Goal: Transaction & Acquisition: Purchase product/service

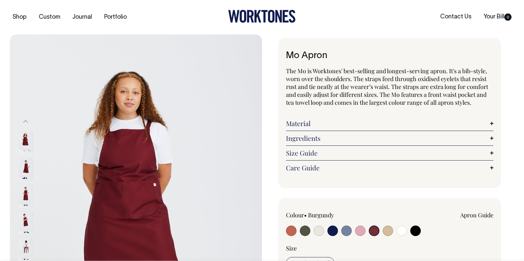
select select "Burgundy"
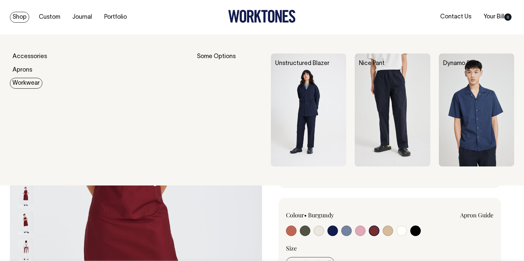
click at [29, 83] on link "Workwear" at bounding box center [26, 83] width 33 height 11
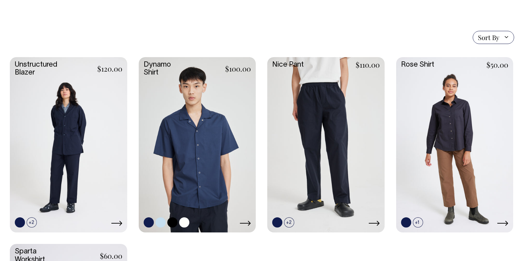
scroll to position [163, 0]
click at [222, 187] on link at bounding box center [197, 144] width 117 height 174
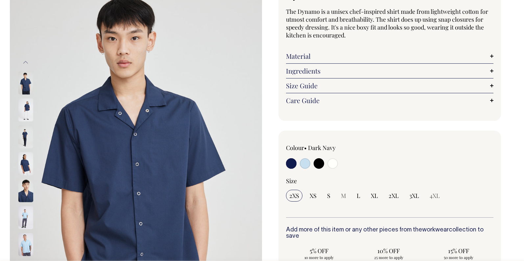
scroll to position [60, 0]
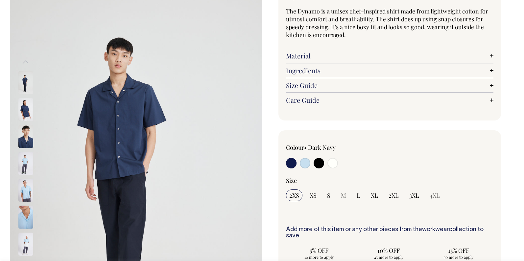
click at [334, 164] on input "radio" at bounding box center [332, 163] width 11 height 11
radio input "true"
select select "Off-White"
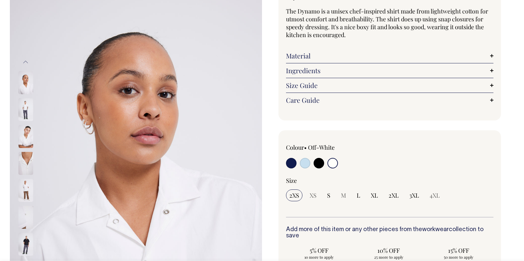
click at [26, 108] on img at bounding box center [25, 109] width 15 height 23
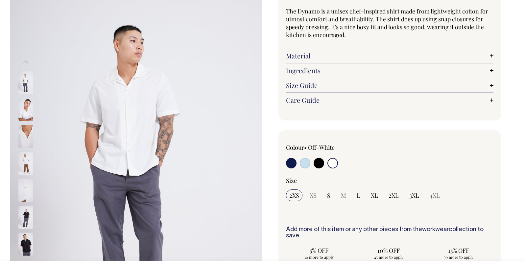
click at [28, 138] on img at bounding box center [25, 136] width 15 height 23
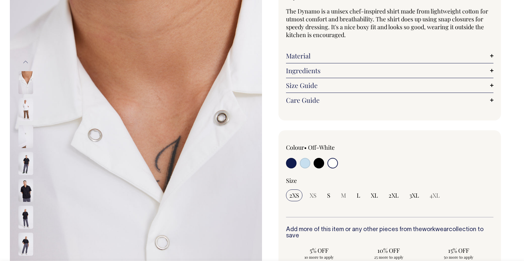
click at [25, 165] on img at bounding box center [25, 163] width 15 height 23
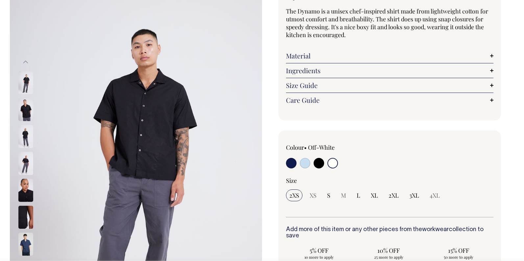
click at [28, 166] on img at bounding box center [25, 163] width 15 height 23
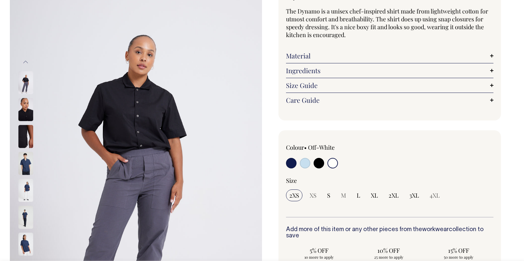
click at [28, 187] on img at bounding box center [25, 190] width 15 height 23
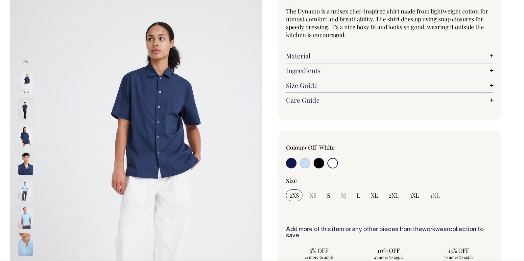
click at [28, 79] on img at bounding box center [25, 82] width 15 height 23
click at [27, 62] on button "Previous" at bounding box center [26, 62] width 10 height 15
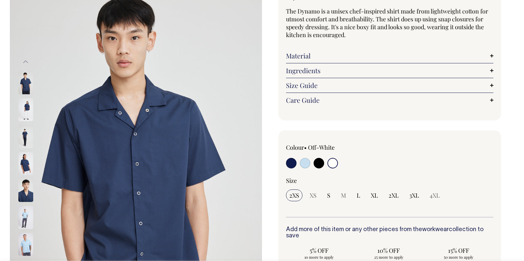
click at [27, 62] on button "Previous" at bounding box center [26, 62] width 10 height 15
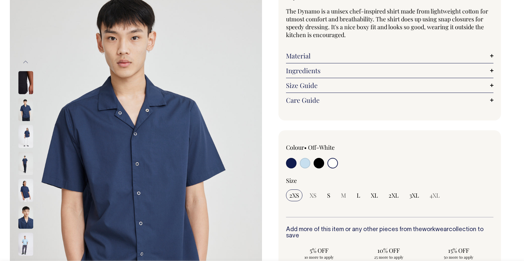
click at [27, 62] on button "Previous" at bounding box center [26, 62] width 10 height 15
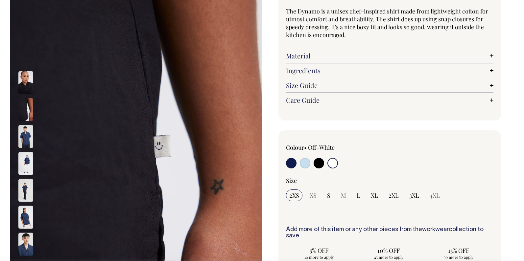
click at [27, 62] on button "Previous" at bounding box center [26, 62] width 10 height 15
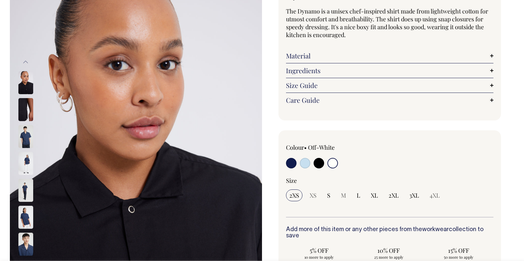
click at [27, 62] on button "Previous" at bounding box center [26, 62] width 10 height 15
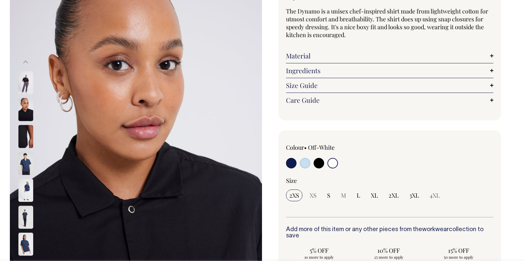
click at [27, 62] on button "Previous" at bounding box center [26, 62] width 10 height 15
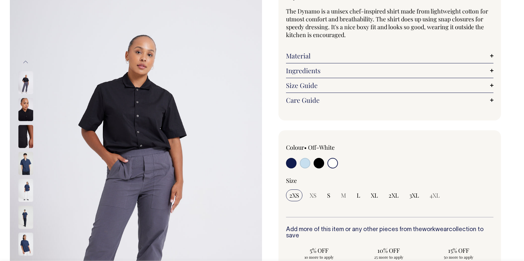
click at [27, 62] on button "Previous" at bounding box center [26, 62] width 10 height 15
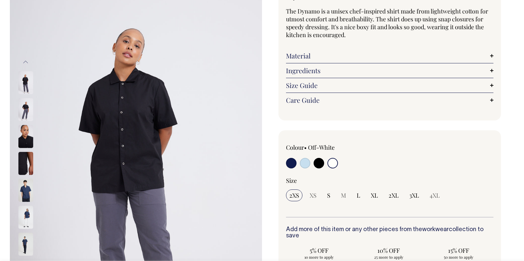
click at [27, 62] on button "Previous" at bounding box center [26, 62] width 10 height 15
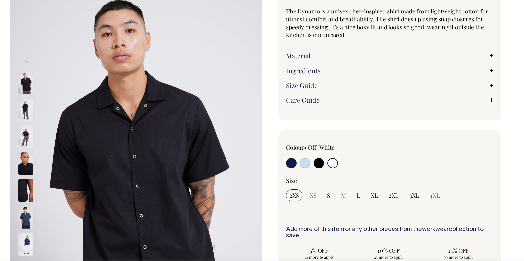
click at [27, 62] on button "Previous" at bounding box center [26, 62] width 10 height 15
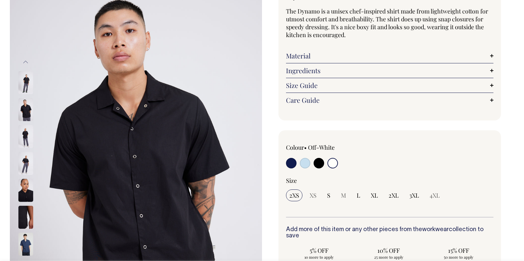
click at [27, 62] on button "Previous" at bounding box center [26, 62] width 10 height 15
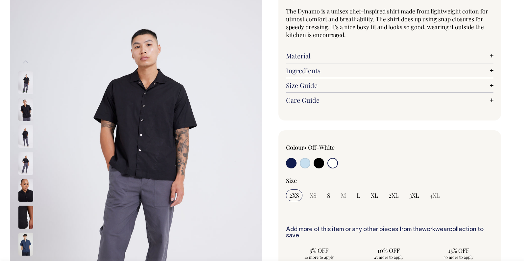
click at [27, 62] on button "Previous" at bounding box center [26, 62] width 10 height 15
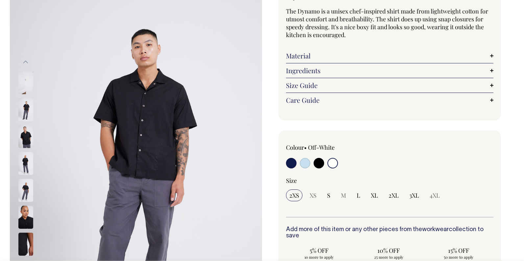
click at [27, 62] on button "Previous" at bounding box center [26, 62] width 10 height 15
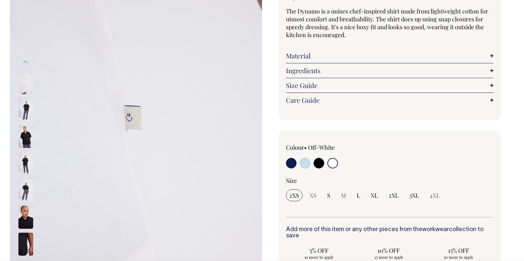
click at [27, 89] on img at bounding box center [25, 82] width 15 height 23
click at [25, 61] on button "Previous" at bounding box center [26, 62] width 10 height 15
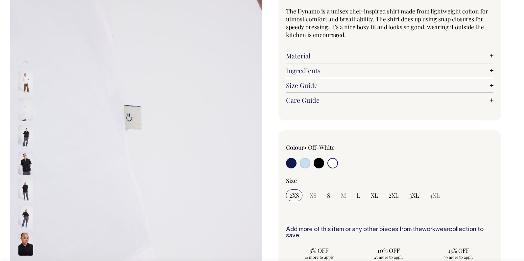
click at [25, 61] on button "Previous" at bounding box center [26, 62] width 10 height 15
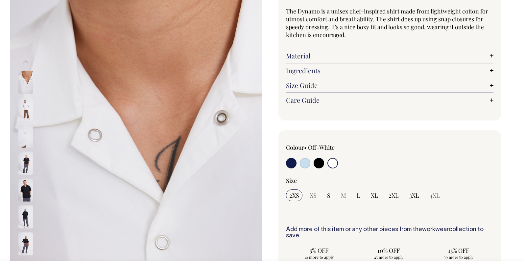
click at [27, 111] on img at bounding box center [25, 109] width 15 height 23
click at [25, 63] on button "Previous" at bounding box center [26, 62] width 10 height 15
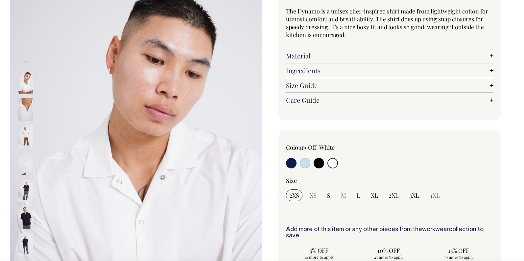
click at [25, 131] on img at bounding box center [25, 136] width 15 height 23
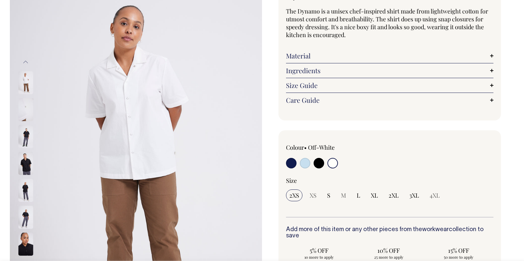
click at [27, 63] on button "Previous" at bounding box center [26, 62] width 10 height 15
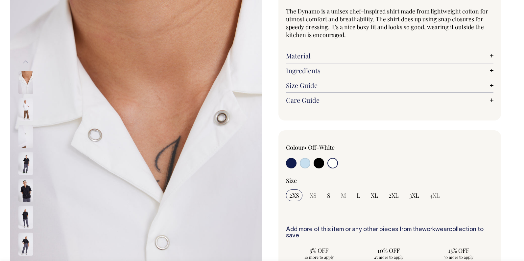
click at [27, 62] on button "Previous" at bounding box center [26, 62] width 10 height 15
